Goal: Information Seeking & Learning: Learn about a topic

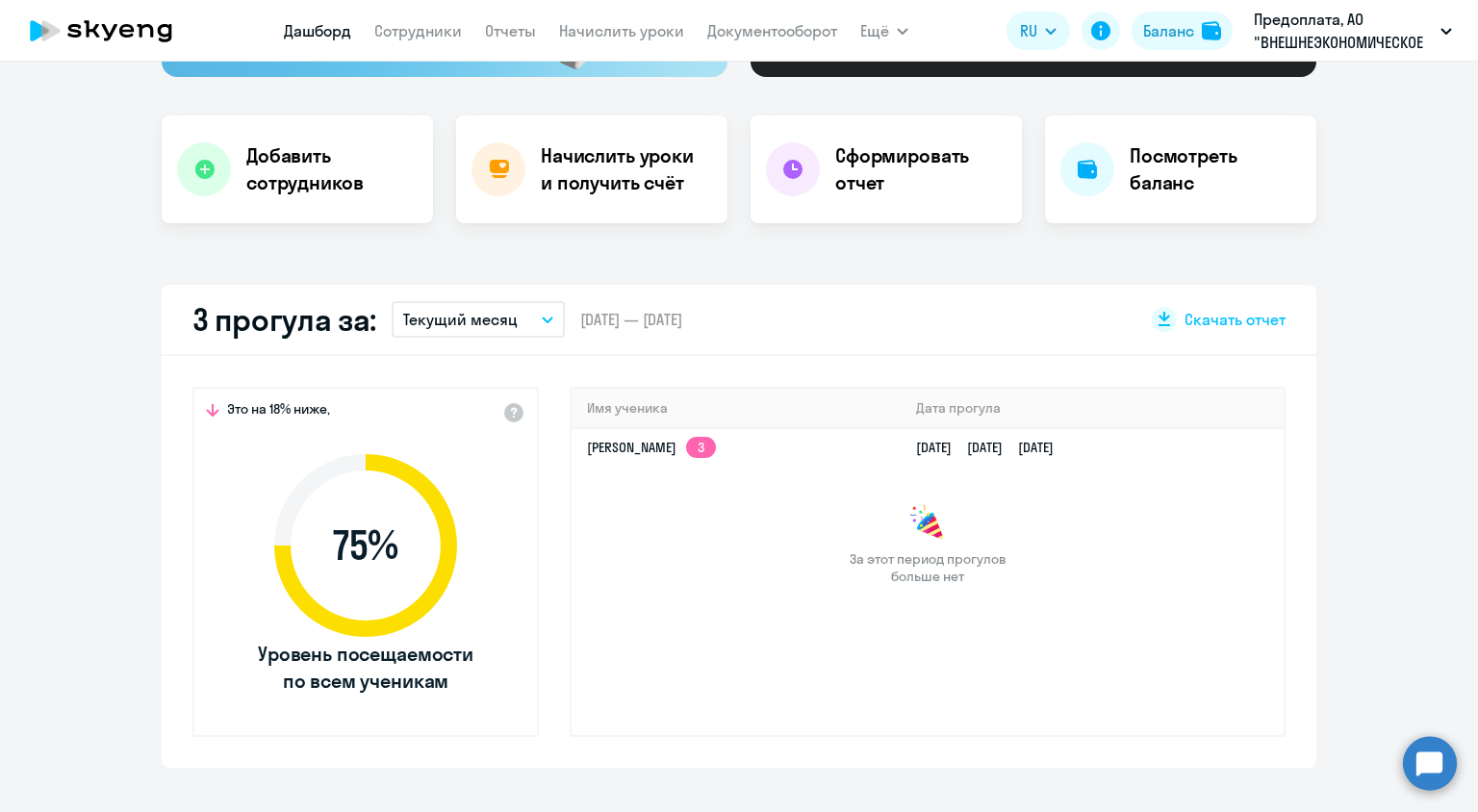
scroll to position [346, 0]
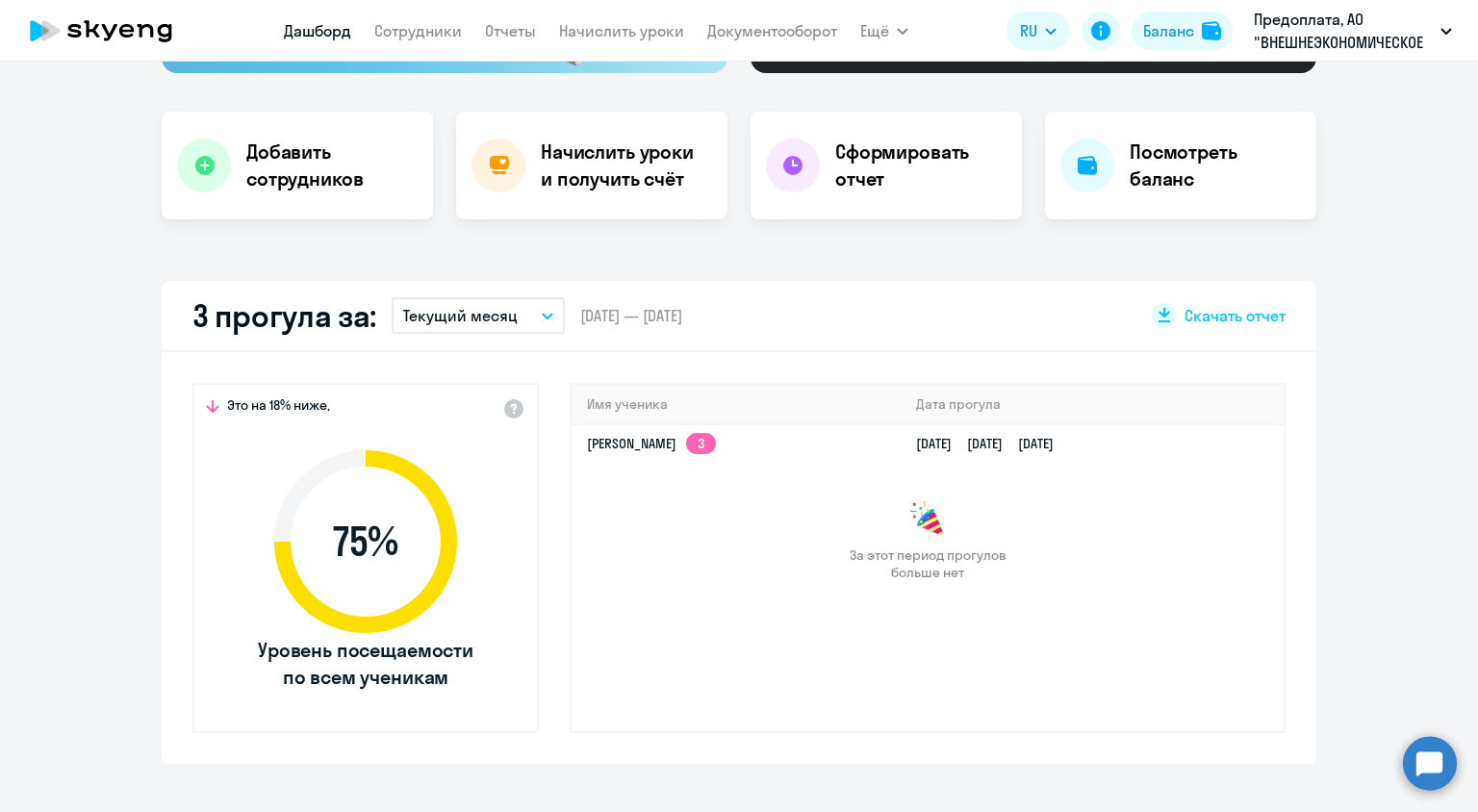
select select "30"
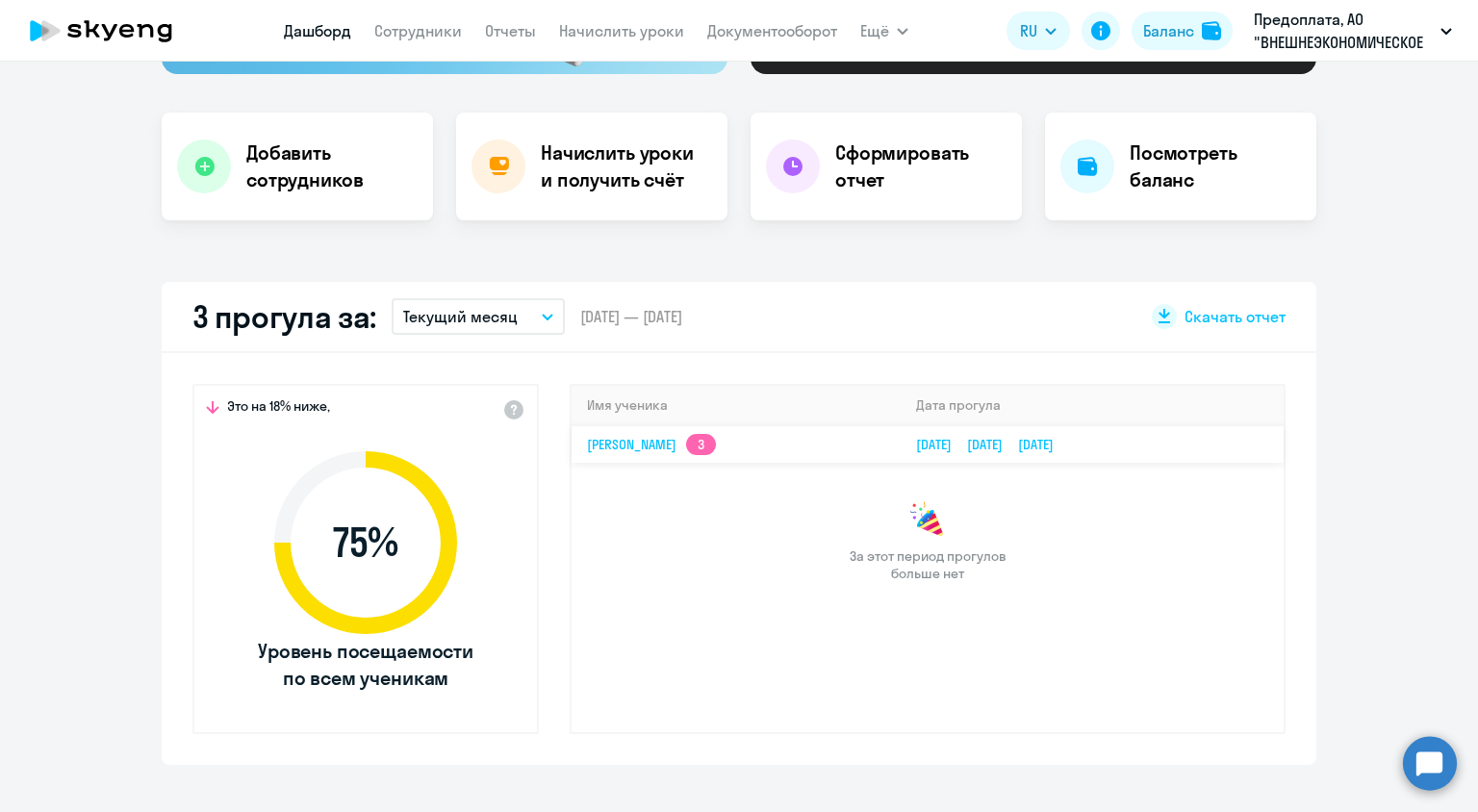
click at [999, 437] on link "[DATE] [DATE] [DATE]" at bounding box center [993, 444] width 153 height 17
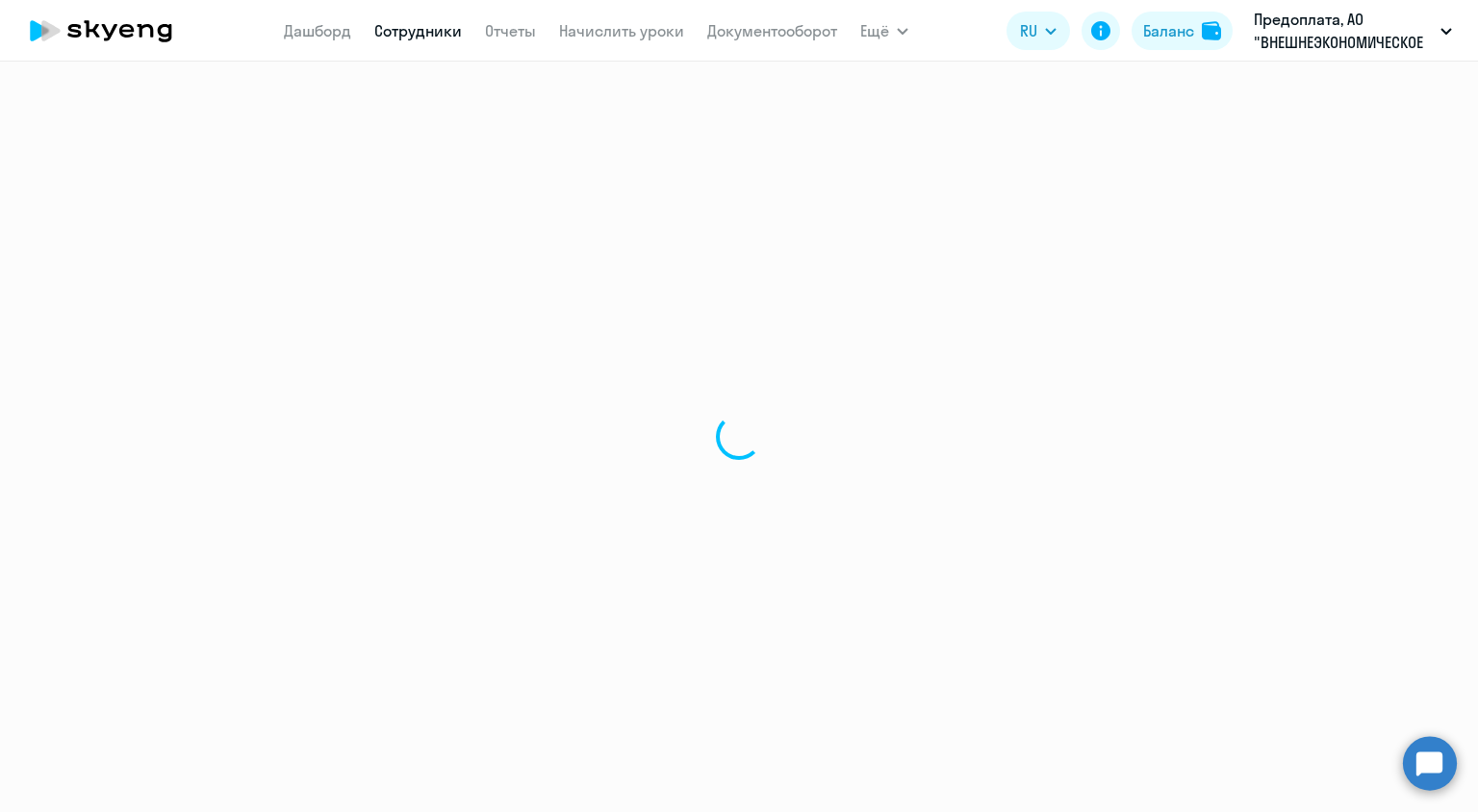
select select "english"
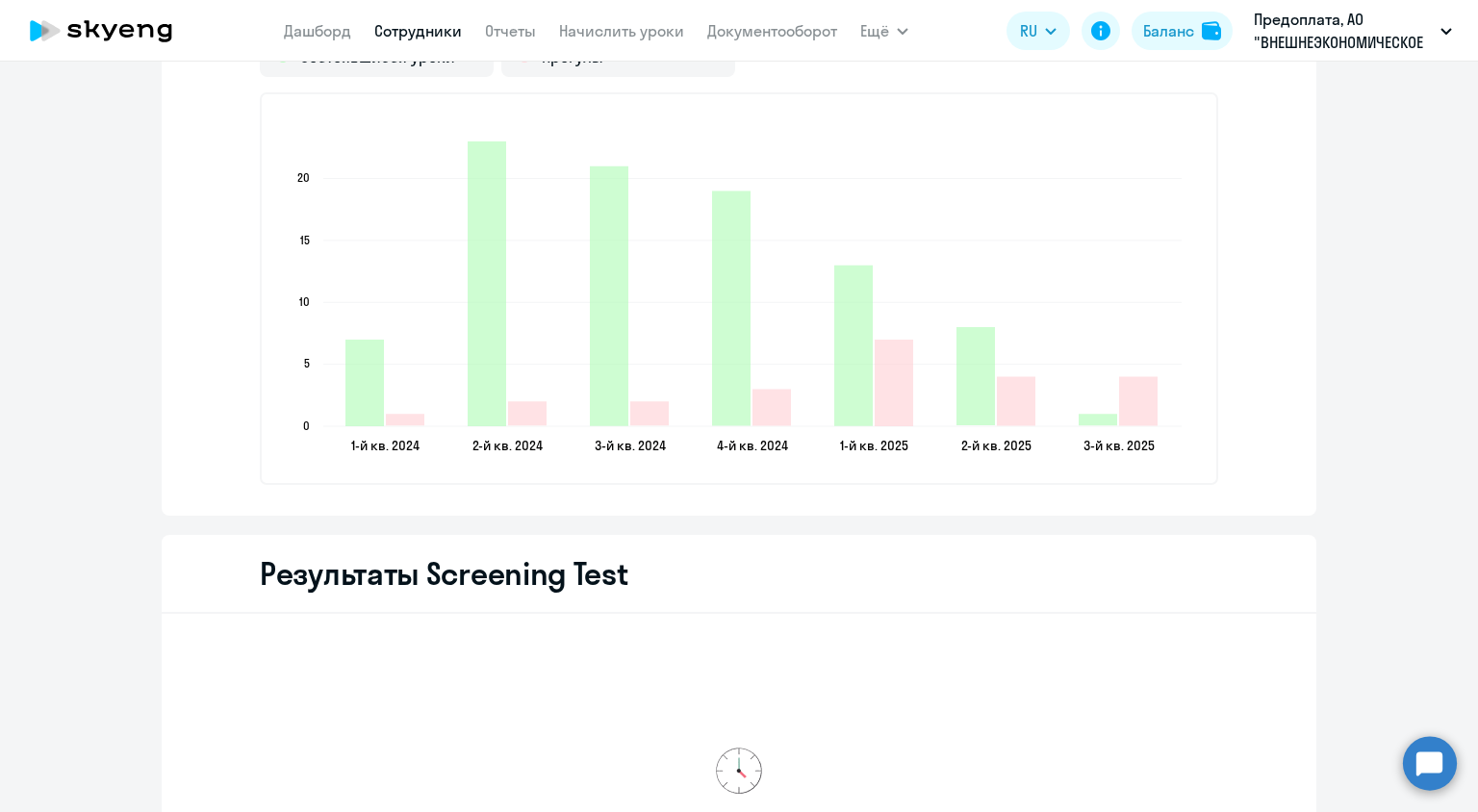
scroll to position [2701, 0]
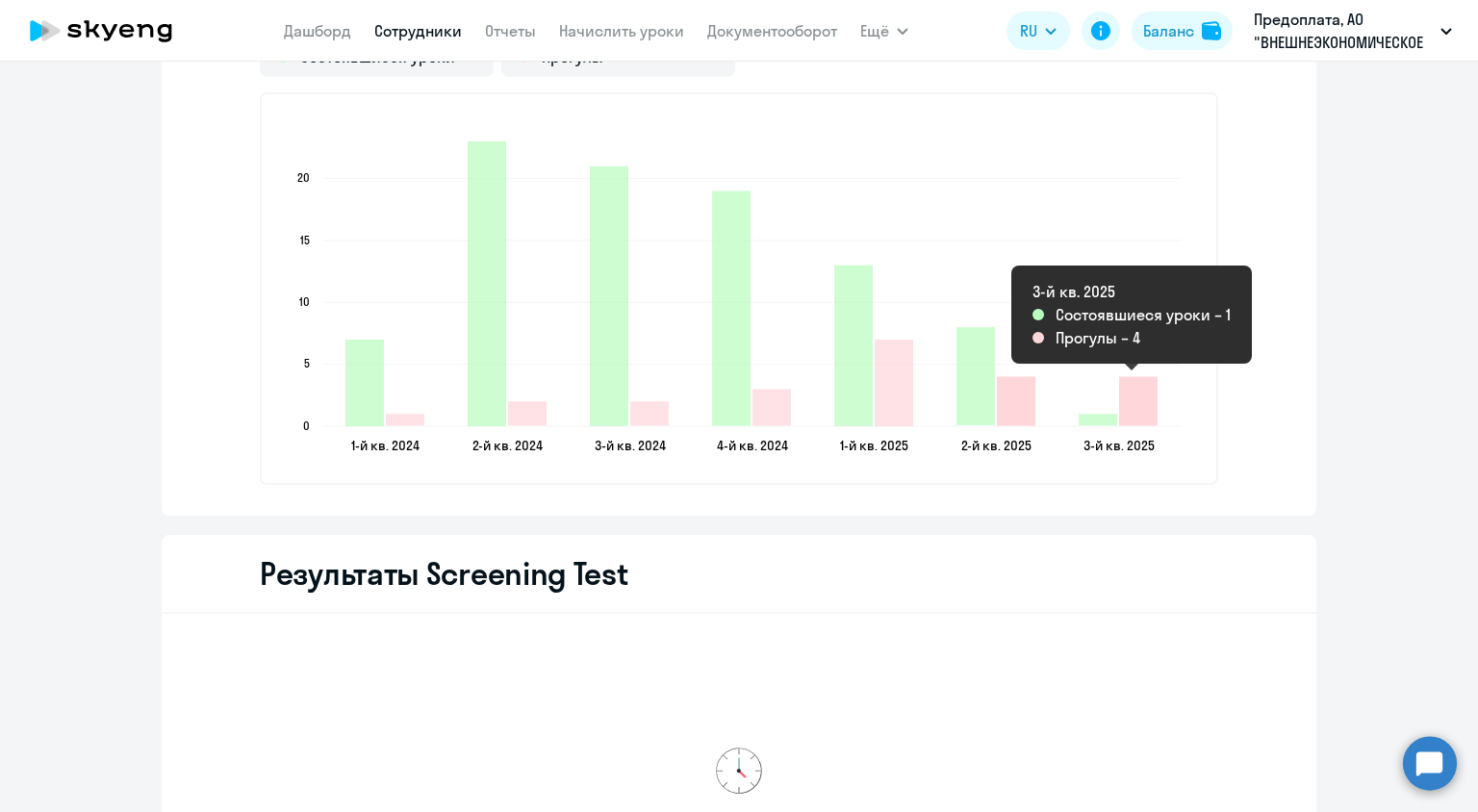
click at [1132, 396] on icon "2025-08-16T21:00:00.000Z Прогулы 4" at bounding box center [1138, 402] width 39 height 49
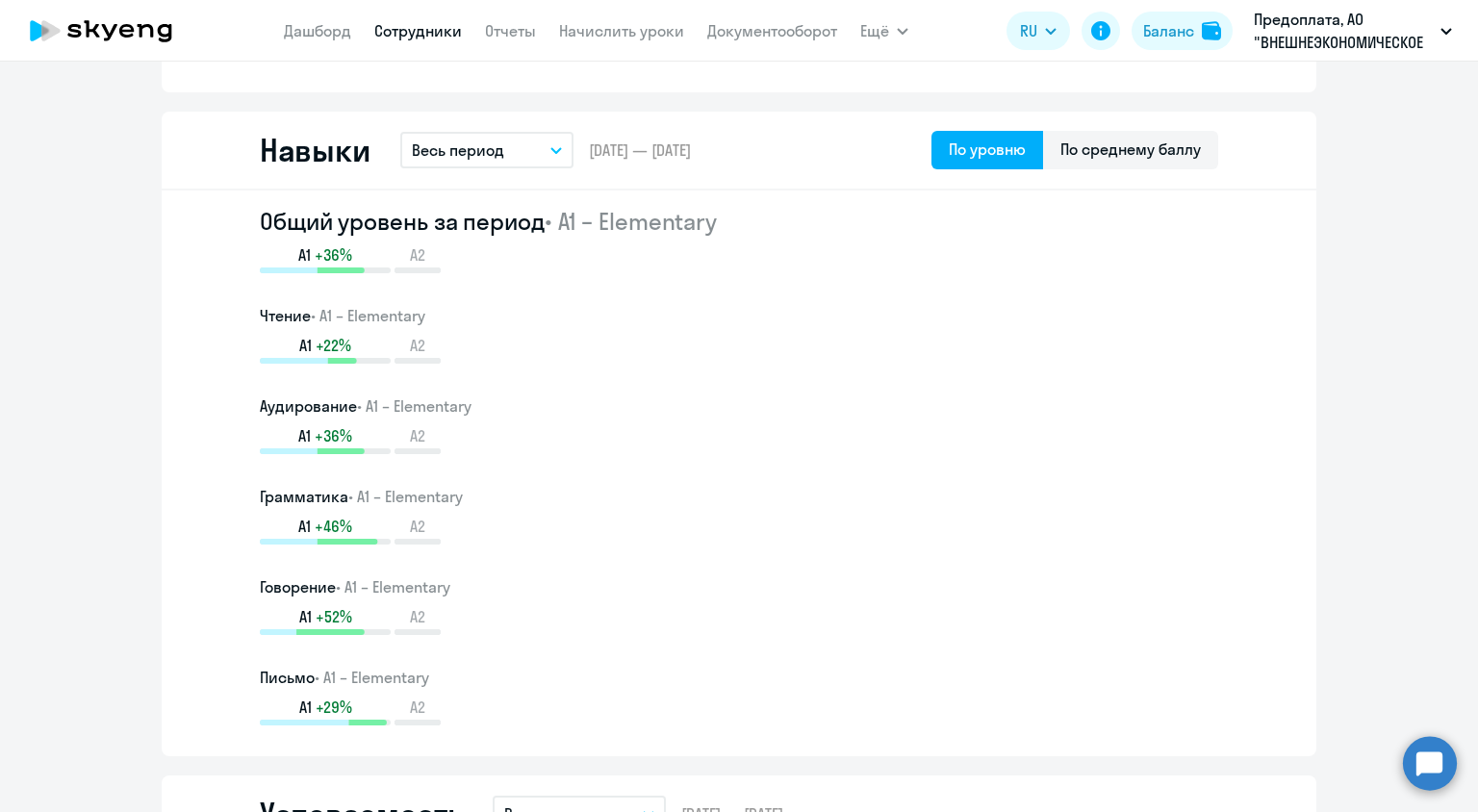
scroll to position [912, 0]
click at [430, 35] on link "Сотрудники" at bounding box center [418, 31] width 87 height 19
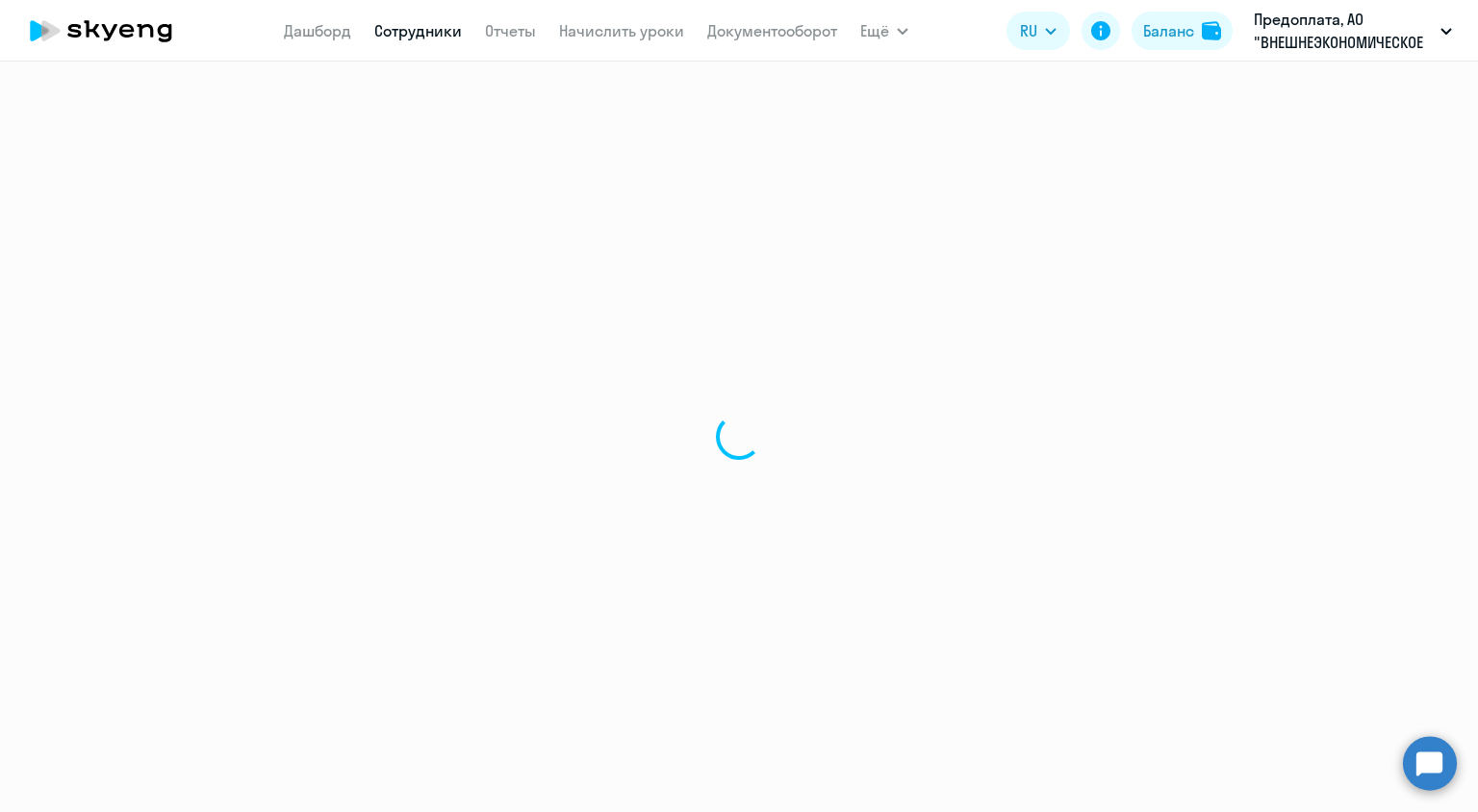
select select "30"
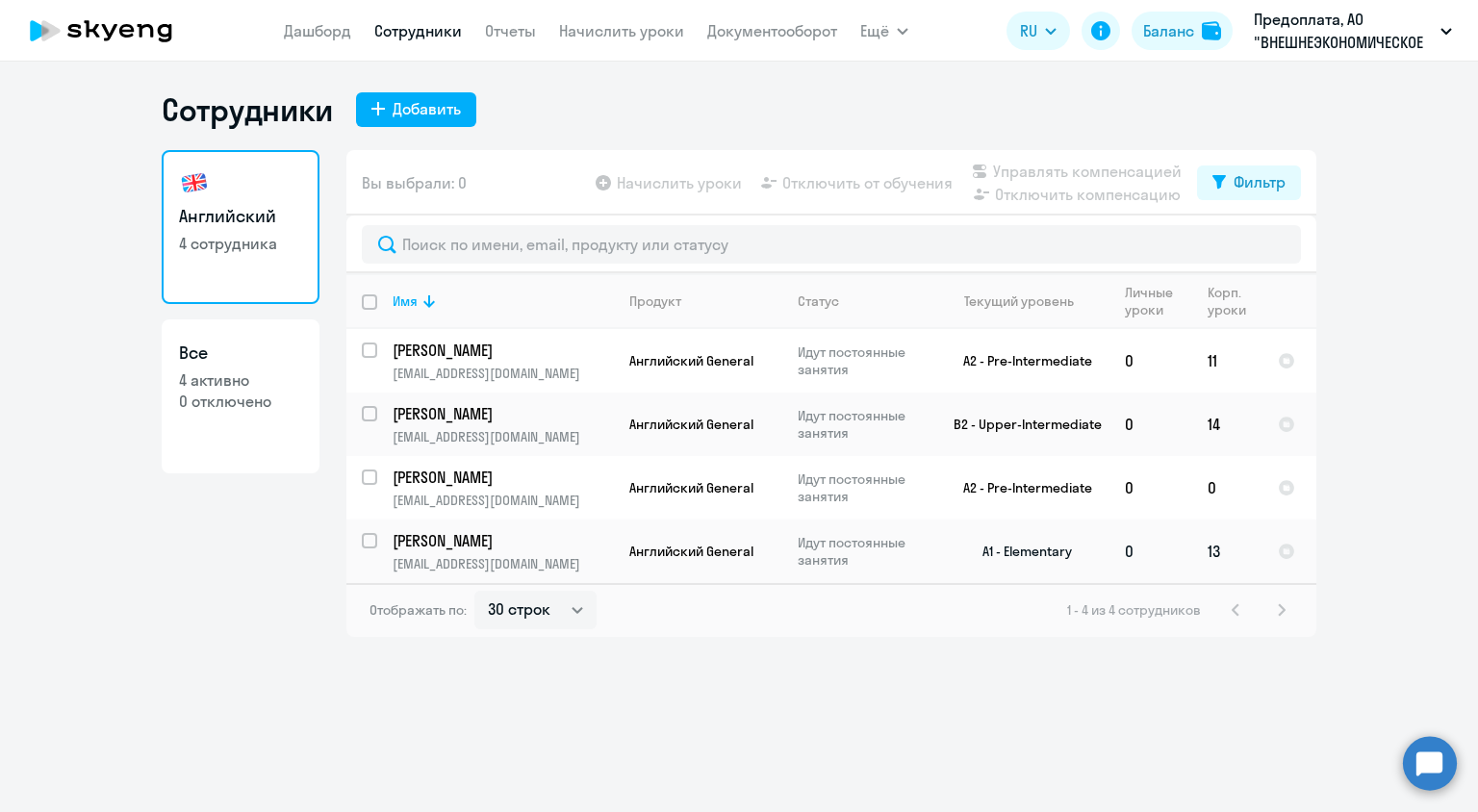
click at [1104, 551] on td "A1 - Elementary" at bounding box center [1020, 550] width 179 height 63
select select "english"
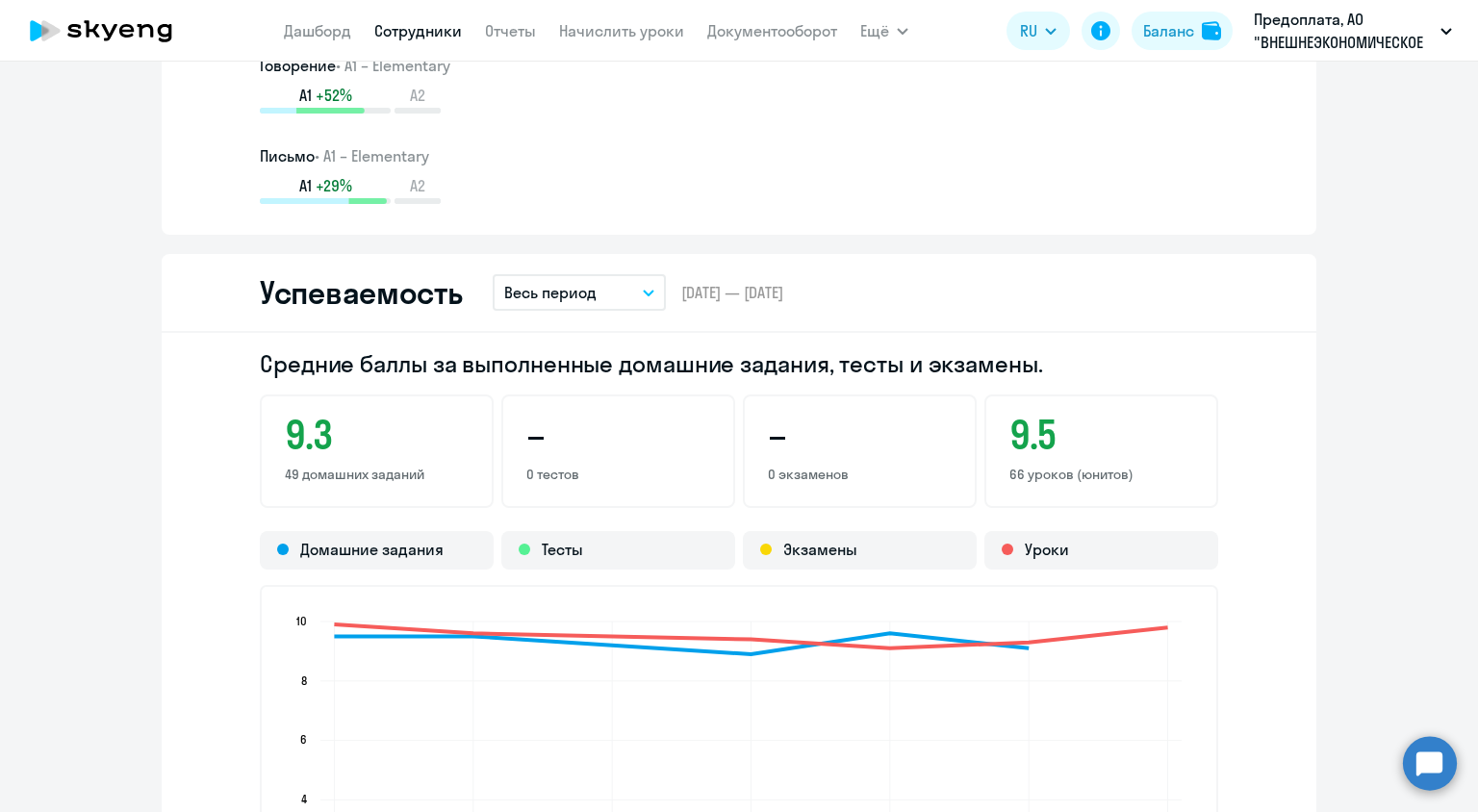
scroll to position [1419, 0]
